Goal: Information Seeking & Learning: Compare options

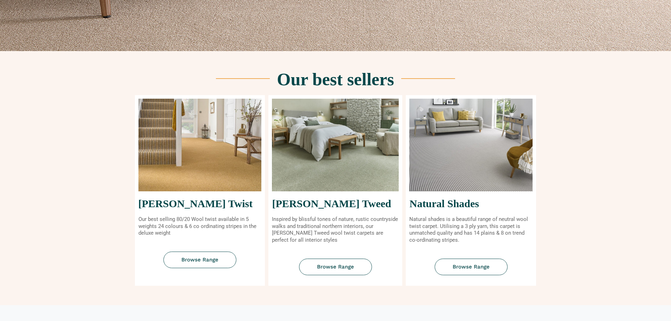
scroll to position [282, 0]
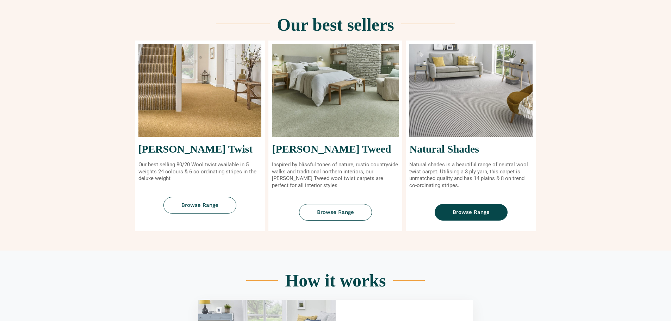
click at [476, 208] on link "Browse Range" at bounding box center [471, 212] width 73 height 17
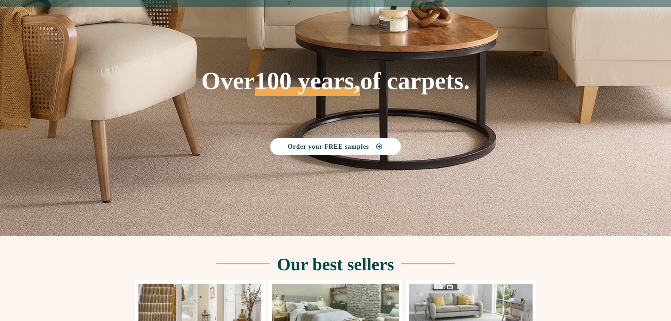
scroll to position [0, 0]
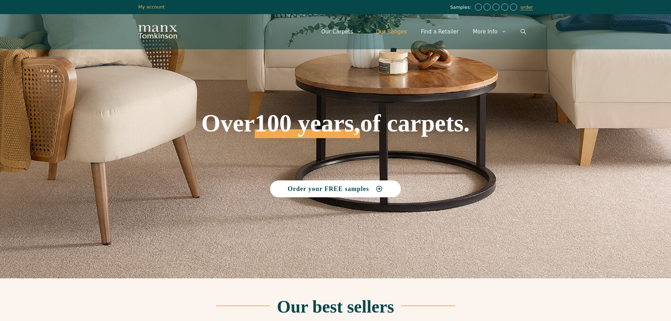
click at [401, 29] on link "Our Ranges" at bounding box center [391, 31] width 45 height 21
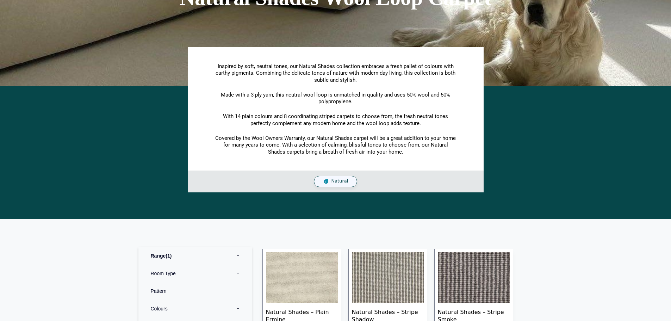
scroll to position [35, 0]
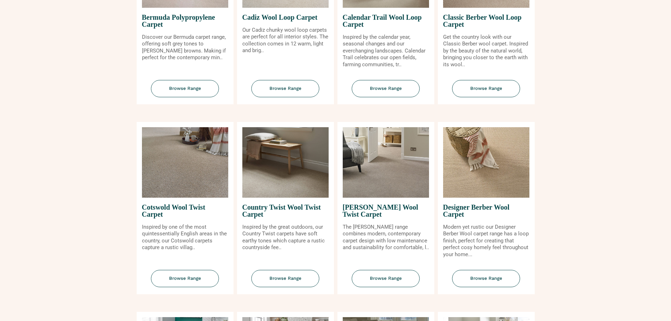
scroll to position [211, 0]
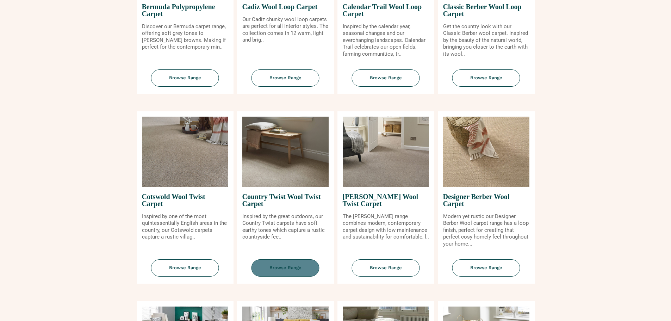
click at [305, 267] on span "Browse Range" at bounding box center [285, 267] width 68 height 17
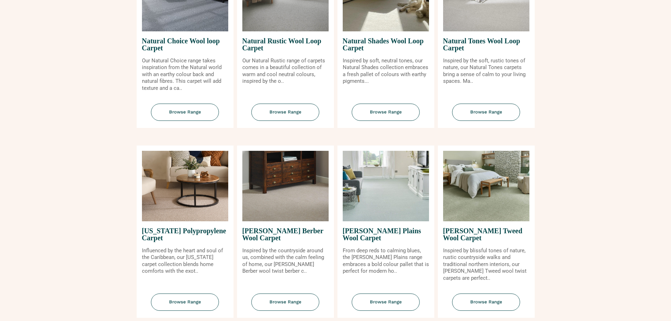
scroll to position [563, 0]
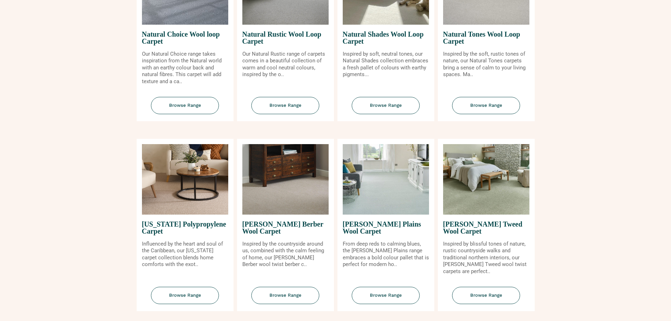
click at [375, 226] on span "Tomkinson Plains Wool Carpet" at bounding box center [386, 227] width 86 height 26
click at [380, 292] on span "Browse Range" at bounding box center [386, 295] width 68 height 17
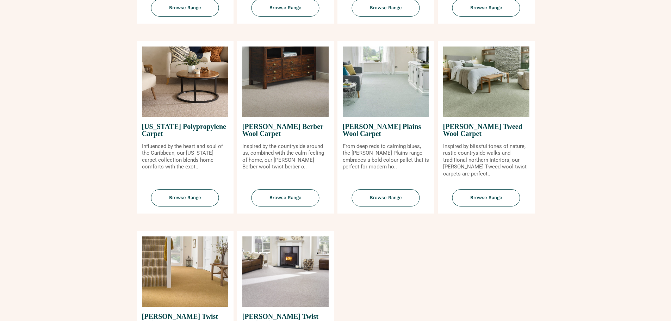
scroll to position [669, 0]
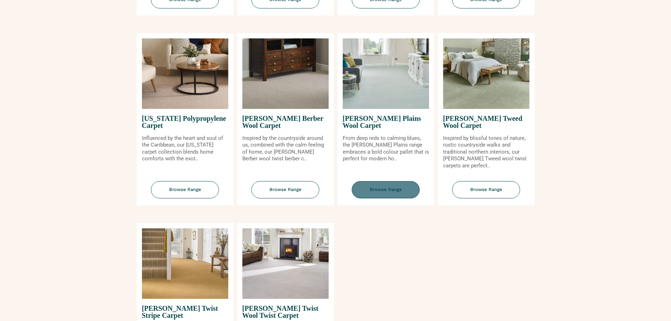
click at [374, 190] on span "Browse Range" at bounding box center [386, 189] width 68 height 17
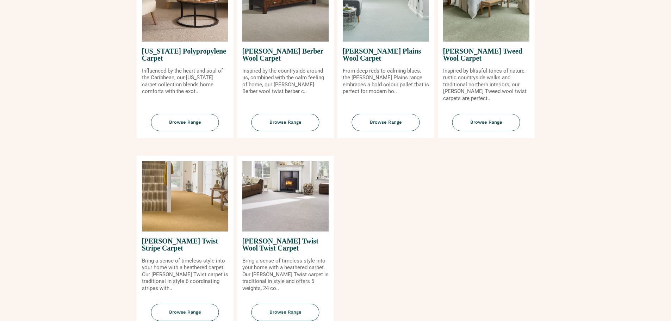
scroll to position [739, 0]
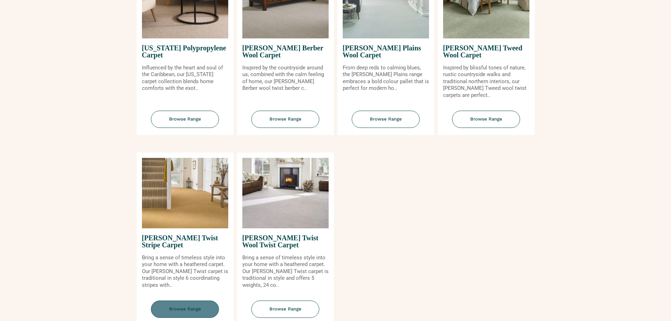
click at [208, 302] on span "Browse Range" at bounding box center [185, 308] width 68 height 17
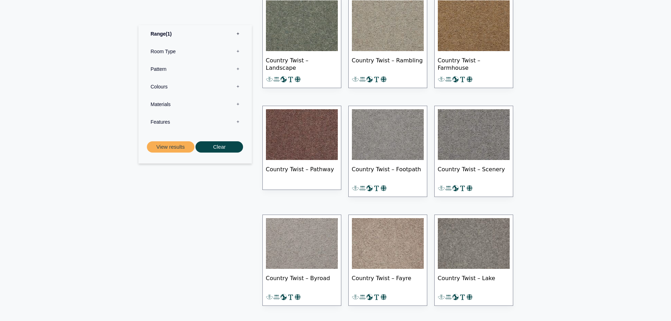
scroll to position [458, 0]
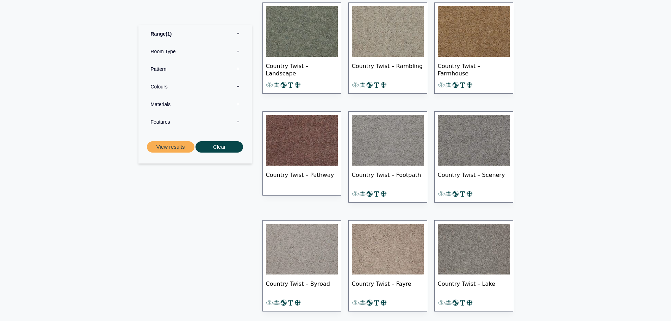
click at [464, 149] on img at bounding box center [474, 140] width 72 height 51
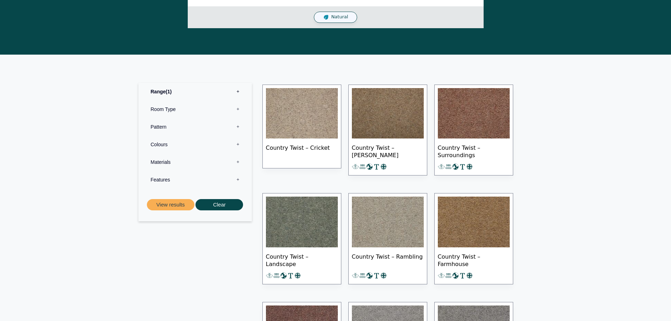
scroll to position [141, 0]
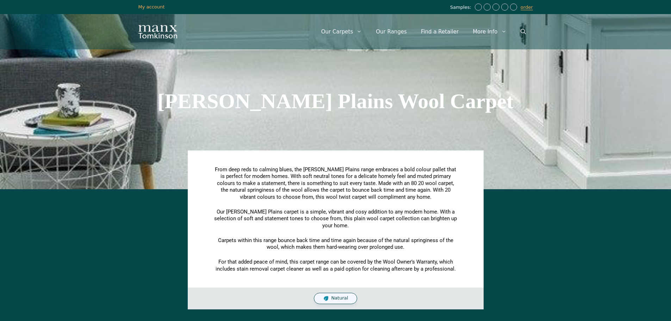
scroll to position [246, 0]
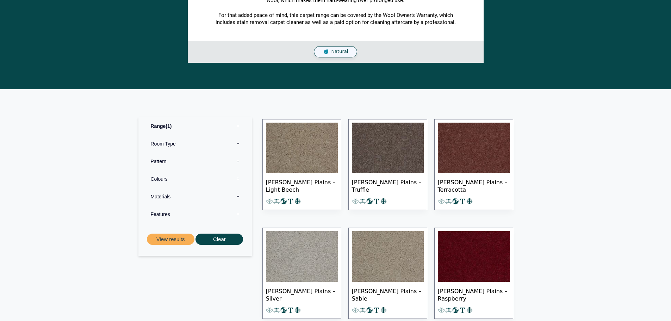
click at [307, 167] on img at bounding box center [302, 148] width 72 height 51
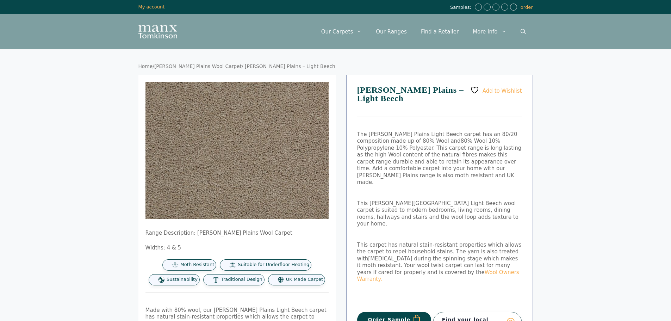
scroll to position [35, 0]
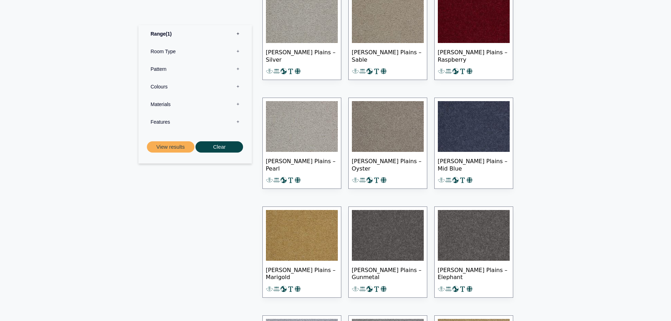
scroll to position [563, 0]
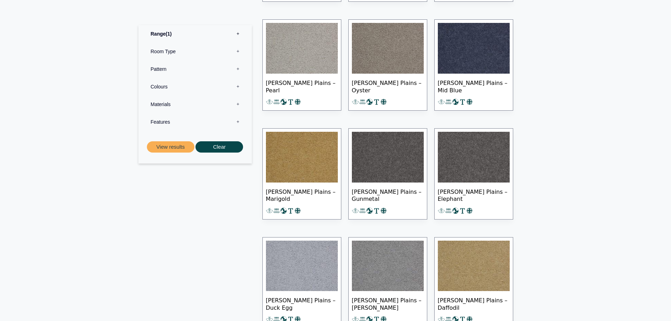
click at [383, 164] on img at bounding box center [388, 157] width 72 height 51
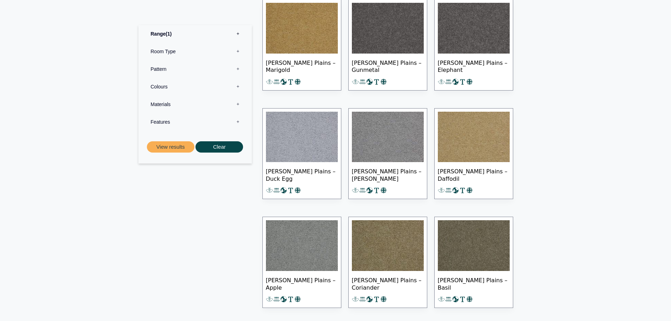
scroll to position [704, 0]
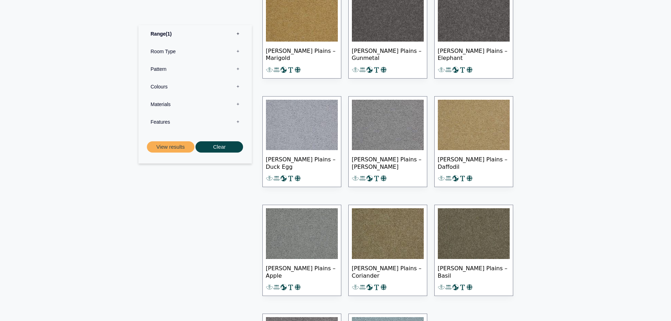
click at [310, 231] on img at bounding box center [302, 233] width 72 height 51
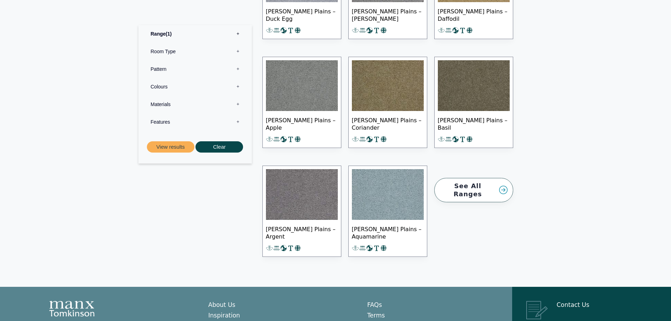
scroll to position [880, 0]
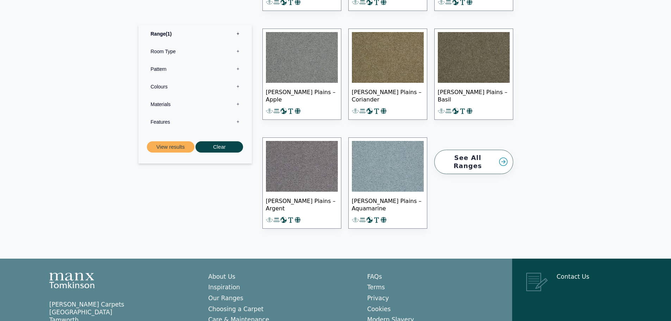
click at [311, 172] on img at bounding box center [302, 166] width 72 height 51
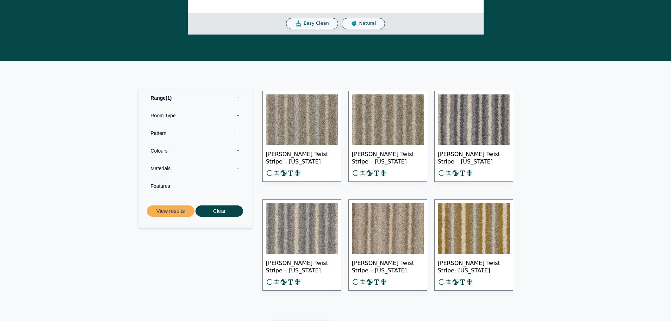
scroll to position [246, 0]
